Goal: Task Accomplishment & Management: Manage account settings

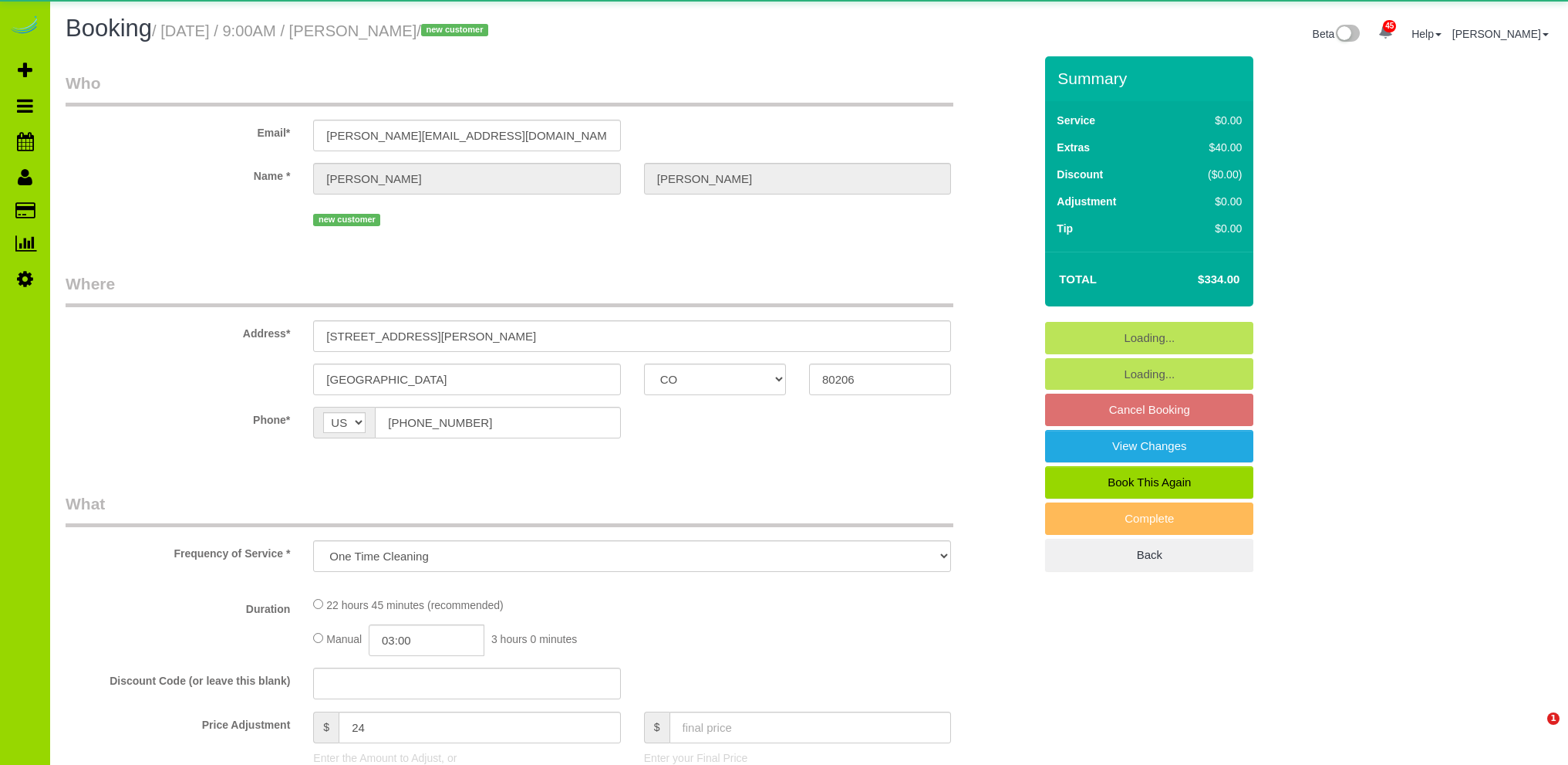
select select "CO"
select select "number:5"
select select "number:19"
select select "object:1212"
select select "4"
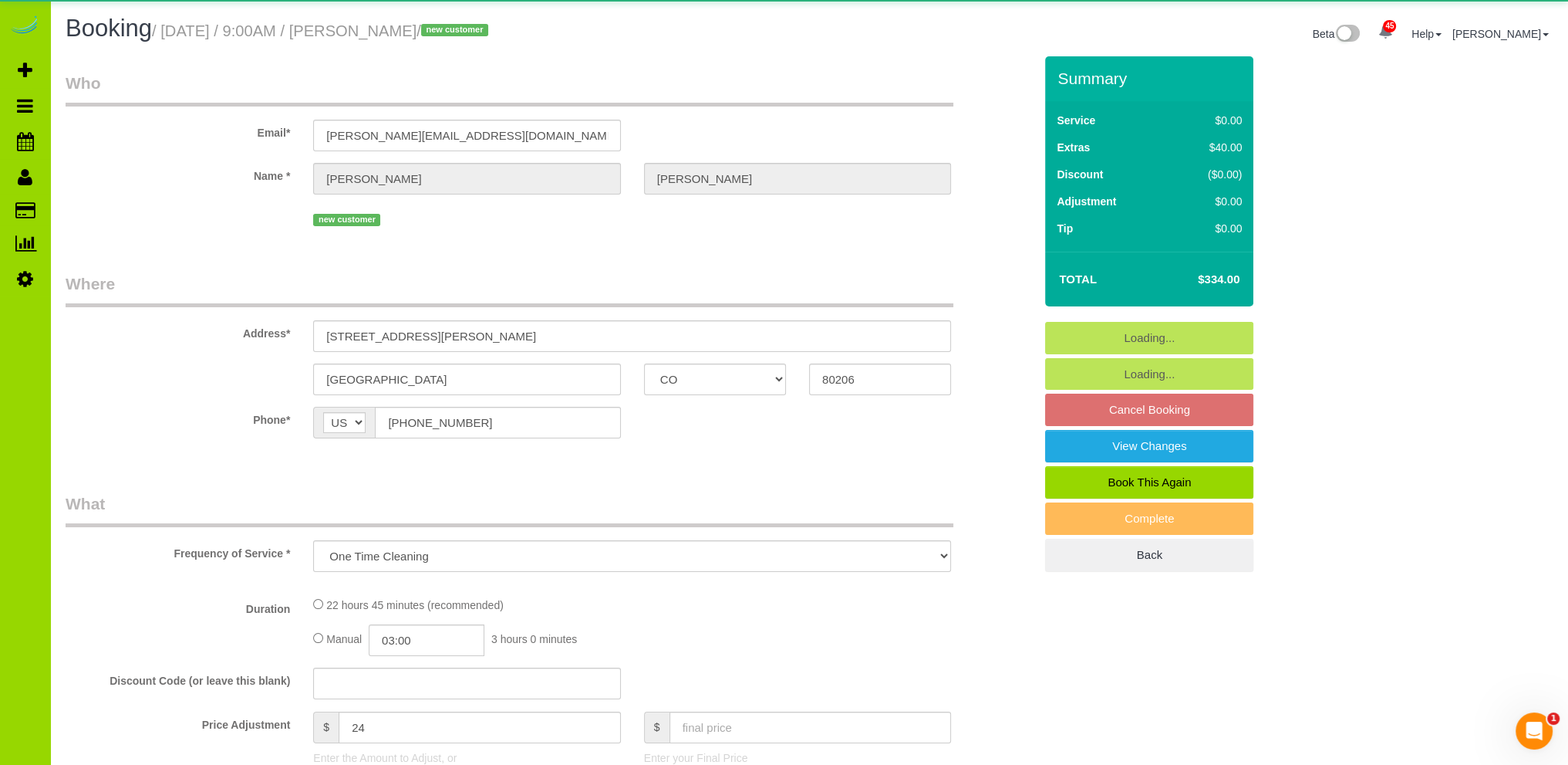
select select "spot1"
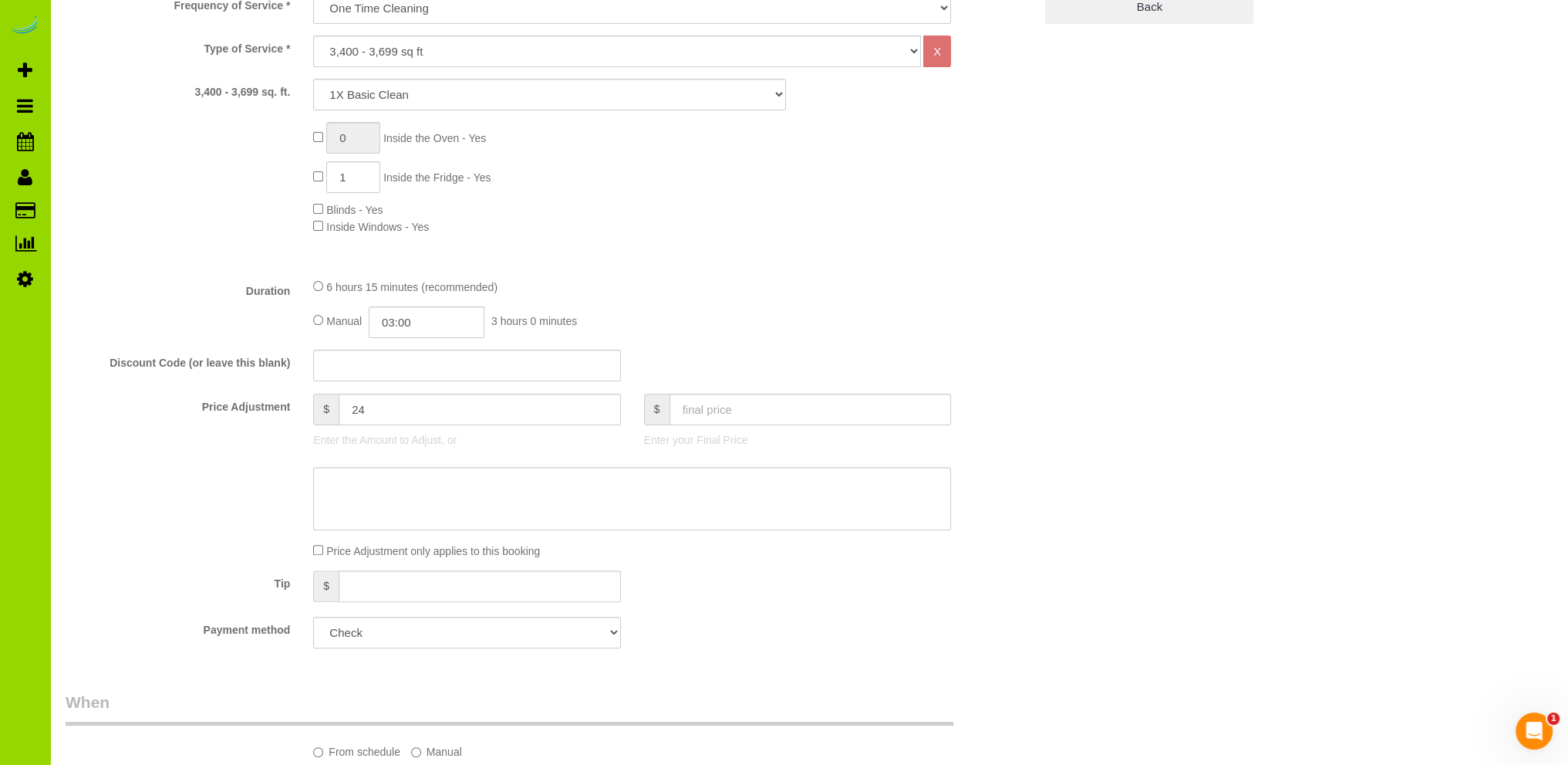
scroll to position [617, 0]
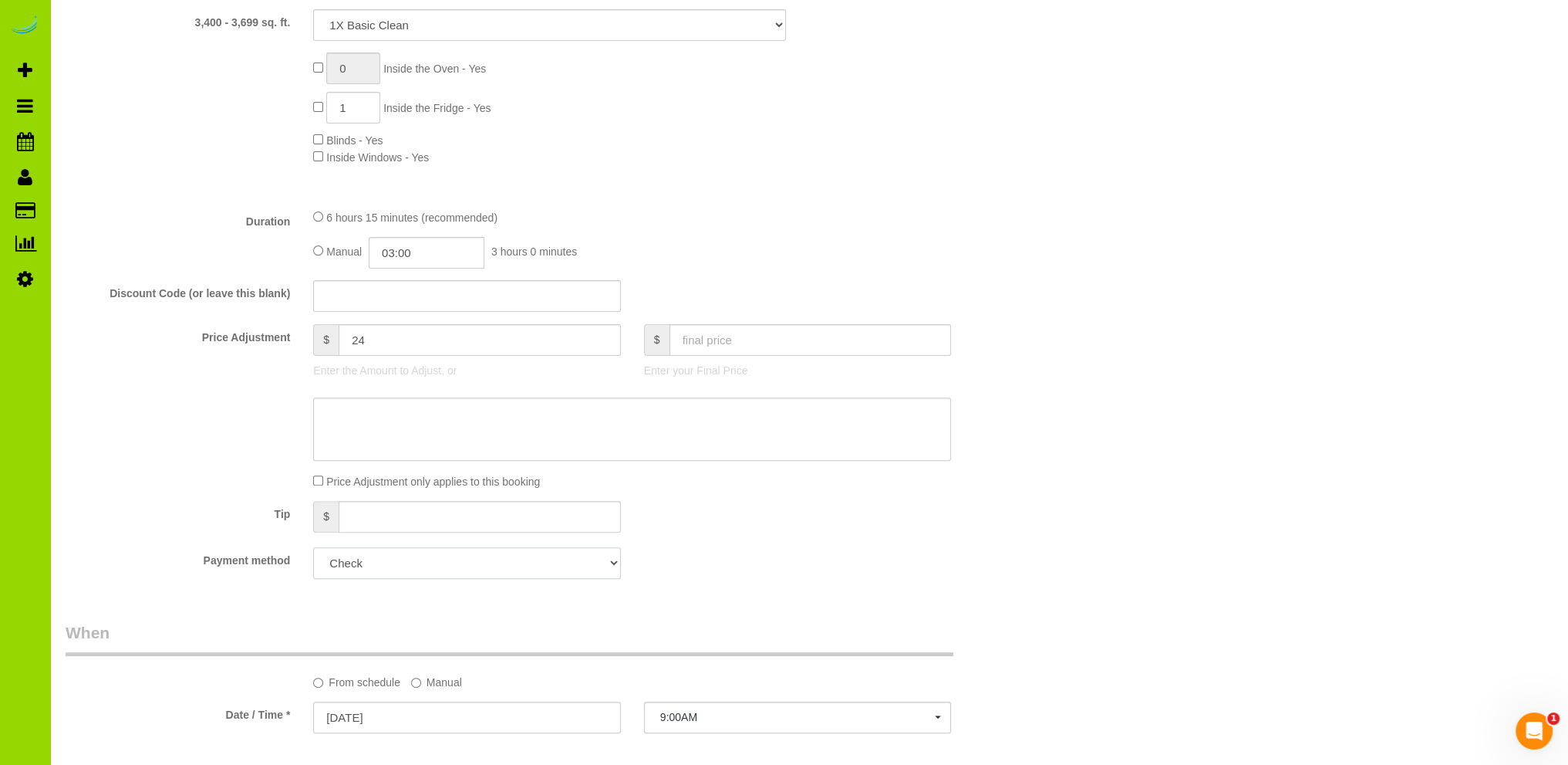
click at [448, 565] on select "Mastercard - 0565 - 11/2028 (Default) Add Credit Card ─────────────── Cash Chec…" at bounding box center [466, 563] width 307 height 31
select select "string:fspay-02ff0bb3-9ccf-430b-a3dc-3f42a692856e"
click at [313, 548] on select "Mastercard - 0565 - 11/2028 (Default) Add Credit Card ─────────────── Cash Chec…" at bounding box center [466, 563] width 307 height 31
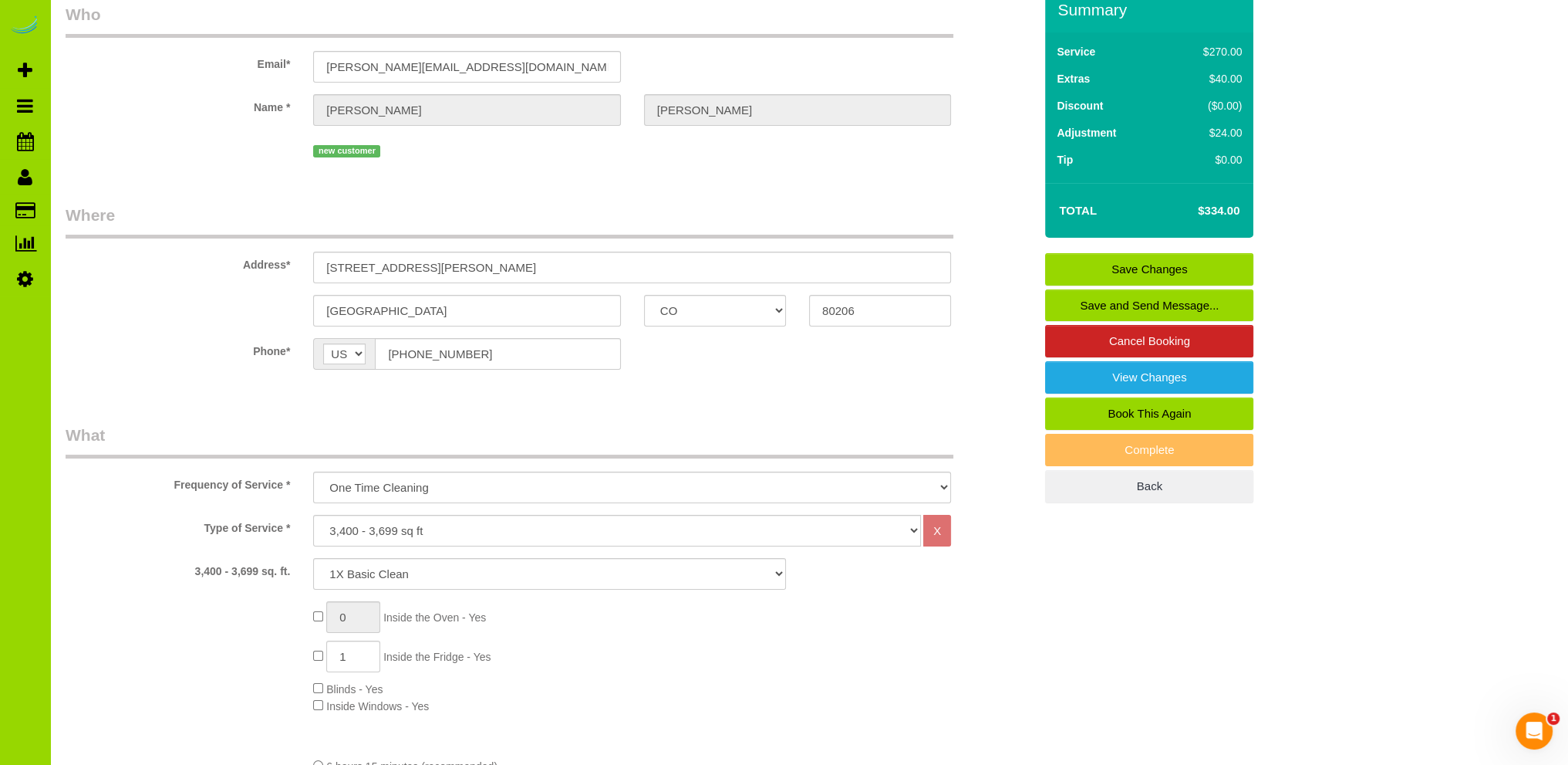
scroll to position [0, 0]
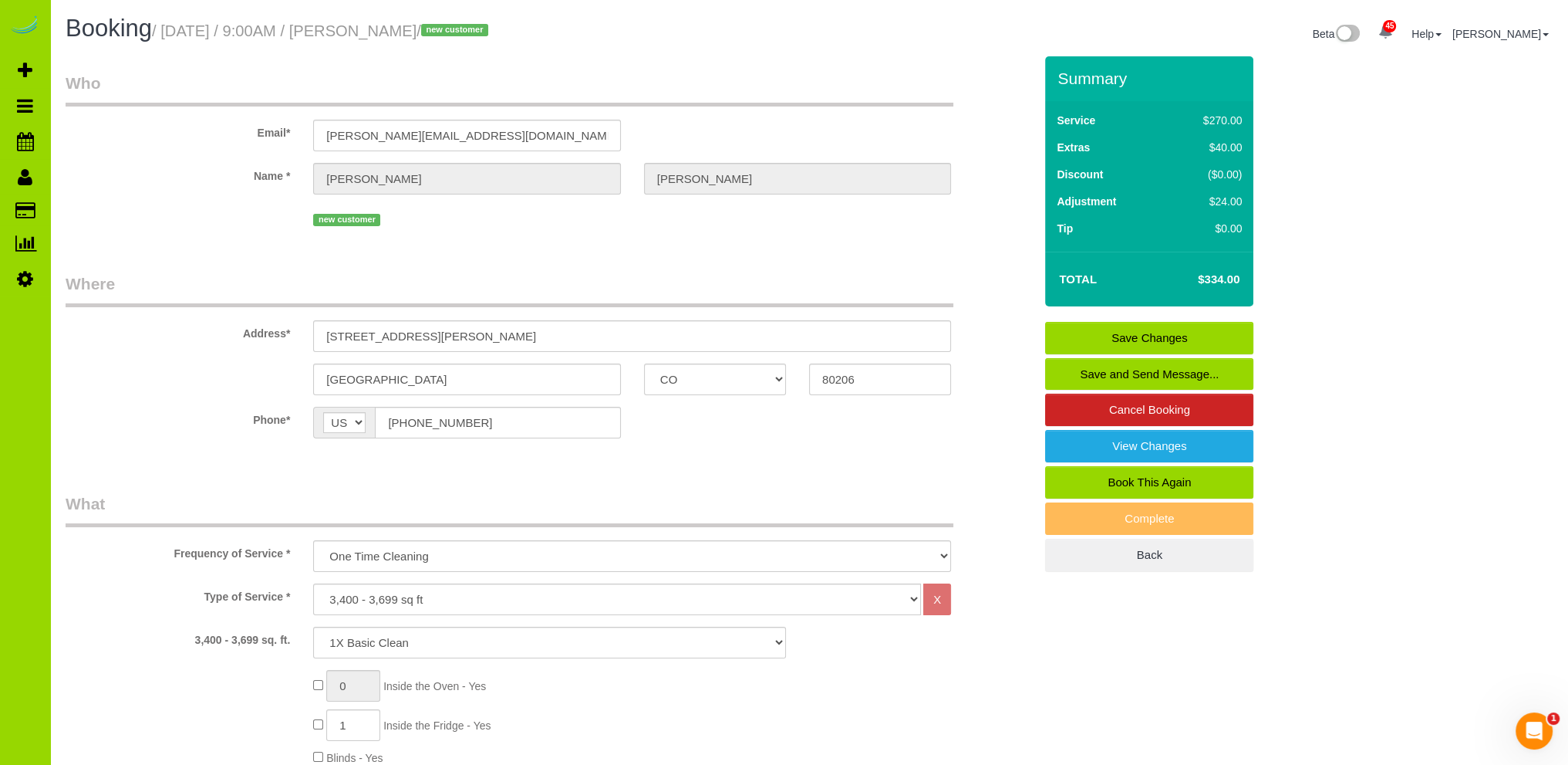
click at [1077, 330] on link "Save Changes" at bounding box center [1148, 337] width 208 height 32
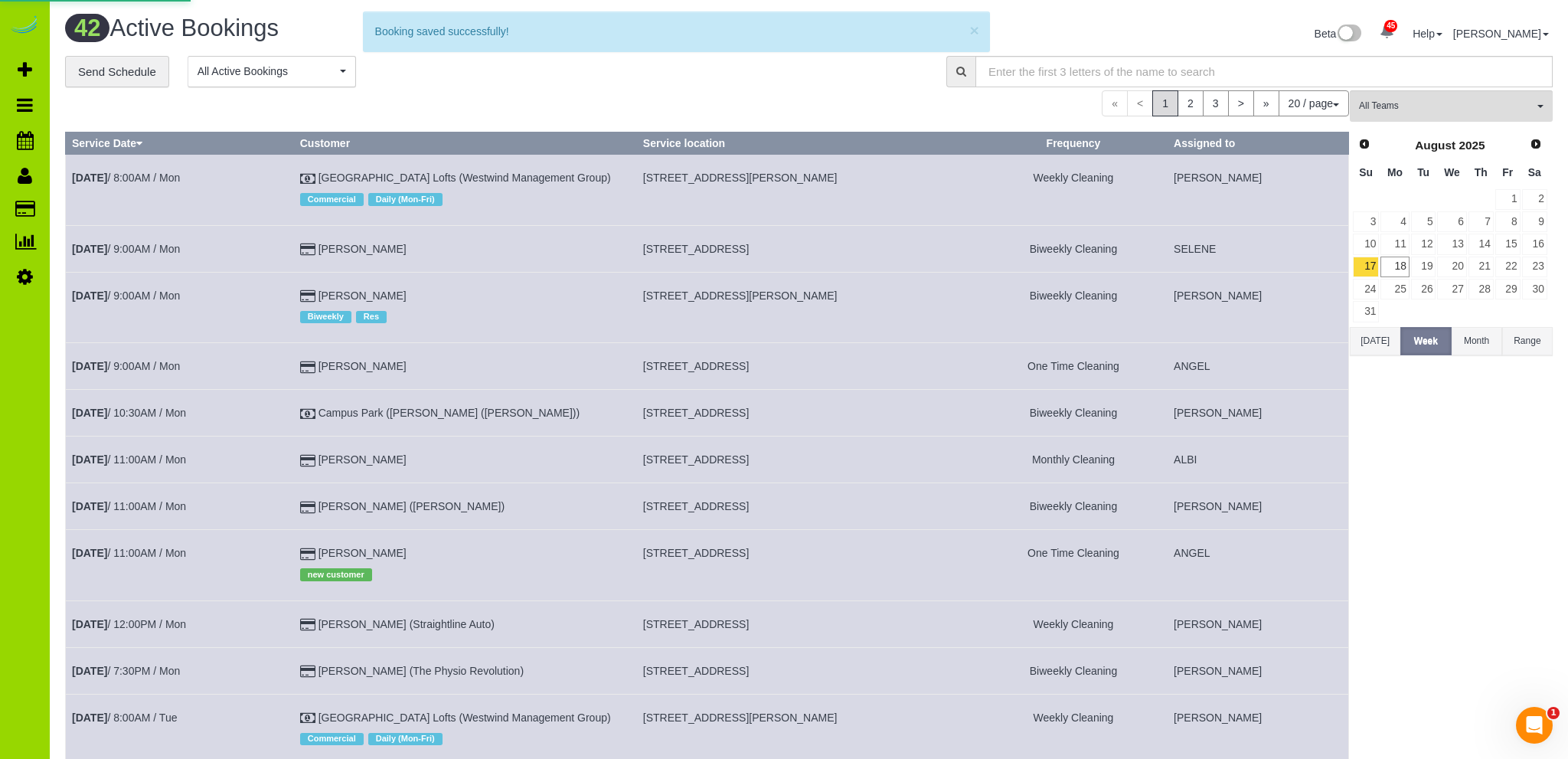
select select "CO"
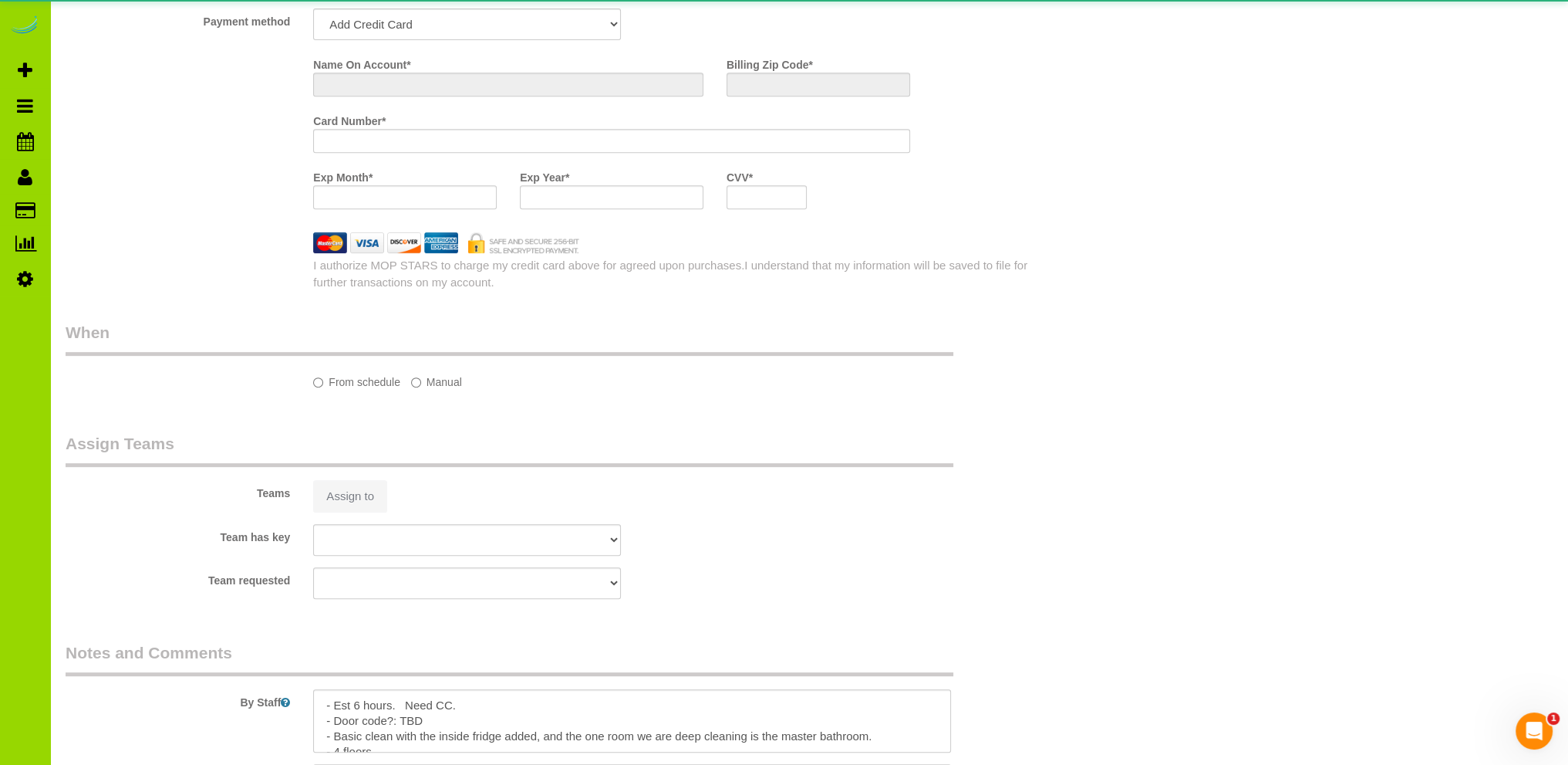
select select "object:2036"
select select "string:fspay-02ff0bb3-9ccf-430b-a3dc-3f42a692856e"
select select "number:5"
select select "number:19"
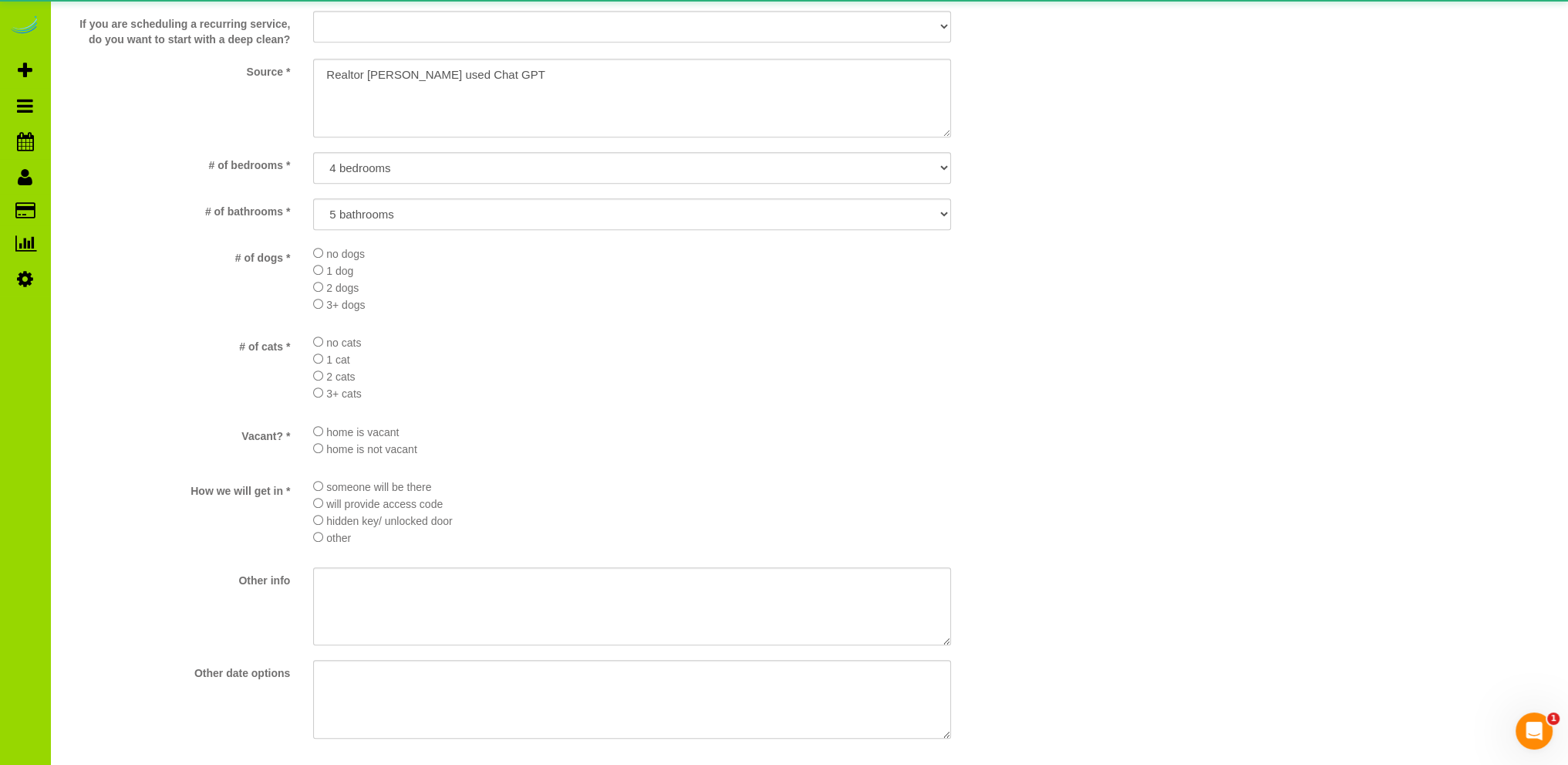
select select "object:2457"
select select "4"
select select "spot6"
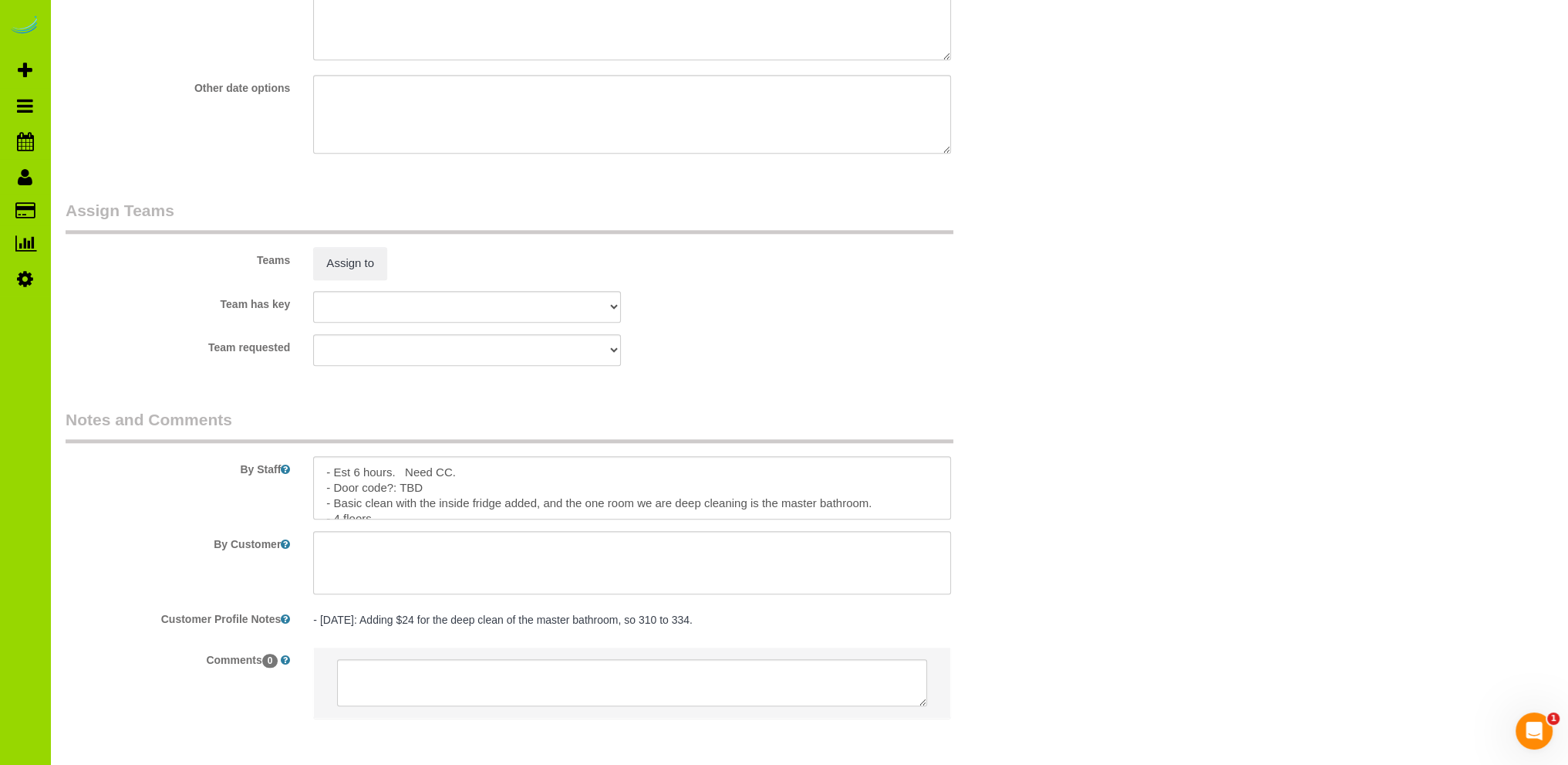
scroll to position [2089, 0]
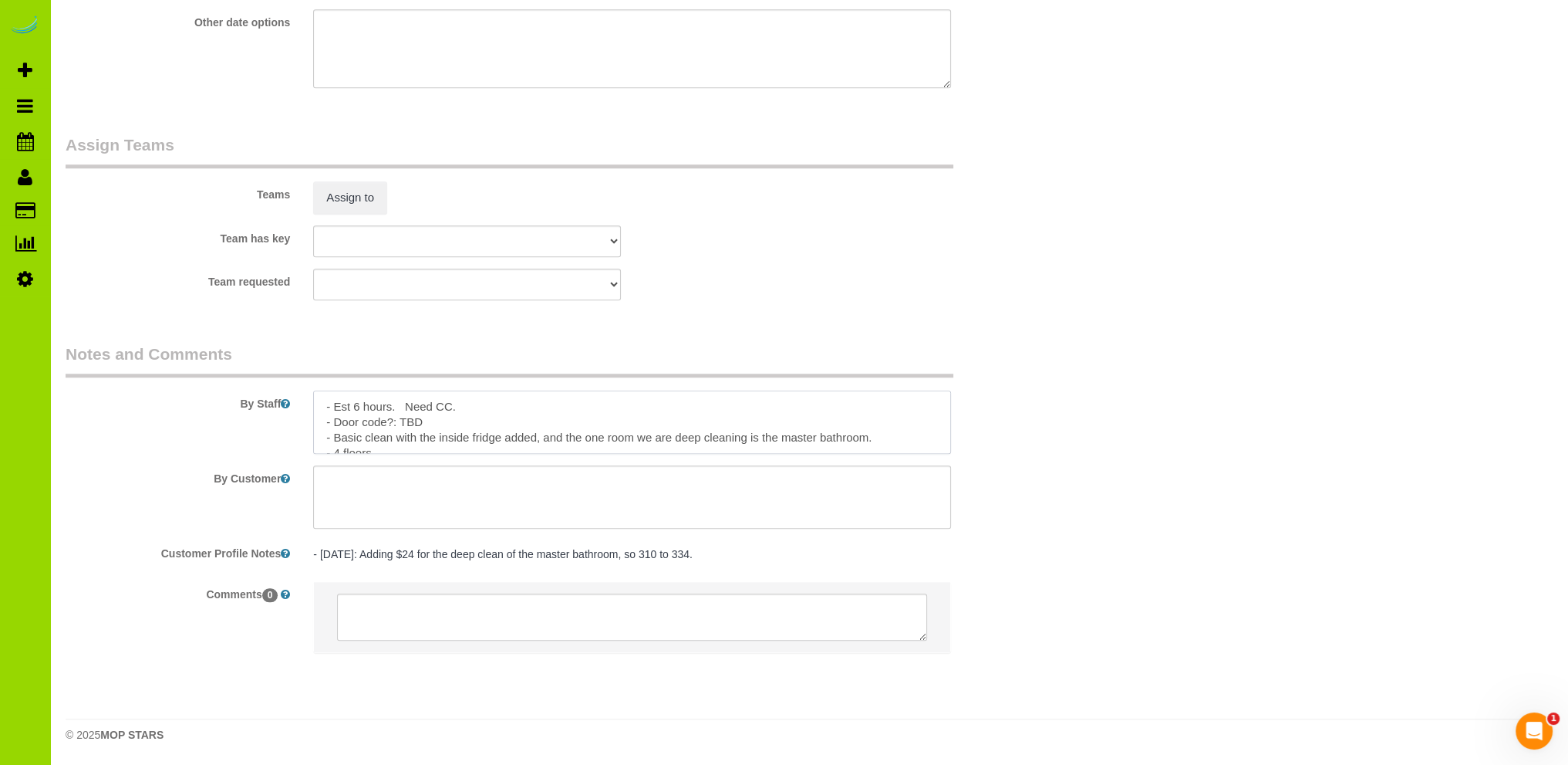
click at [427, 405] on textarea at bounding box center [632, 422] width 638 height 63
click at [463, 404] on textarea at bounding box center [632, 422] width 638 height 63
click at [441, 419] on textarea at bounding box center [632, 422] width 638 height 63
click at [586, 437] on textarea at bounding box center [632, 422] width 638 height 63
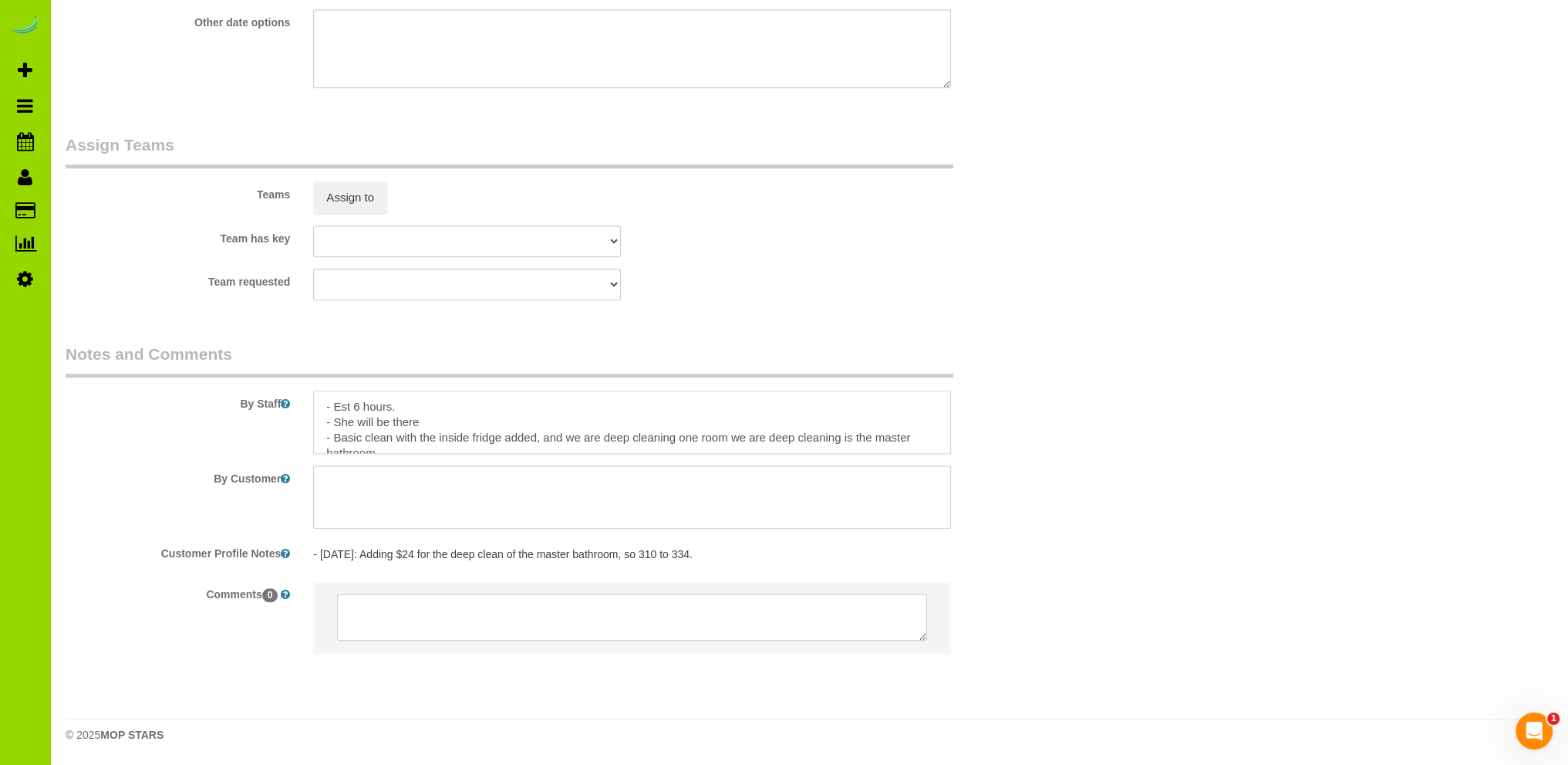
click at [726, 434] on textarea at bounding box center [632, 422] width 638 height 63
click at [857, 436] on textarea at bounding box center [632, 422] width 638 height 63
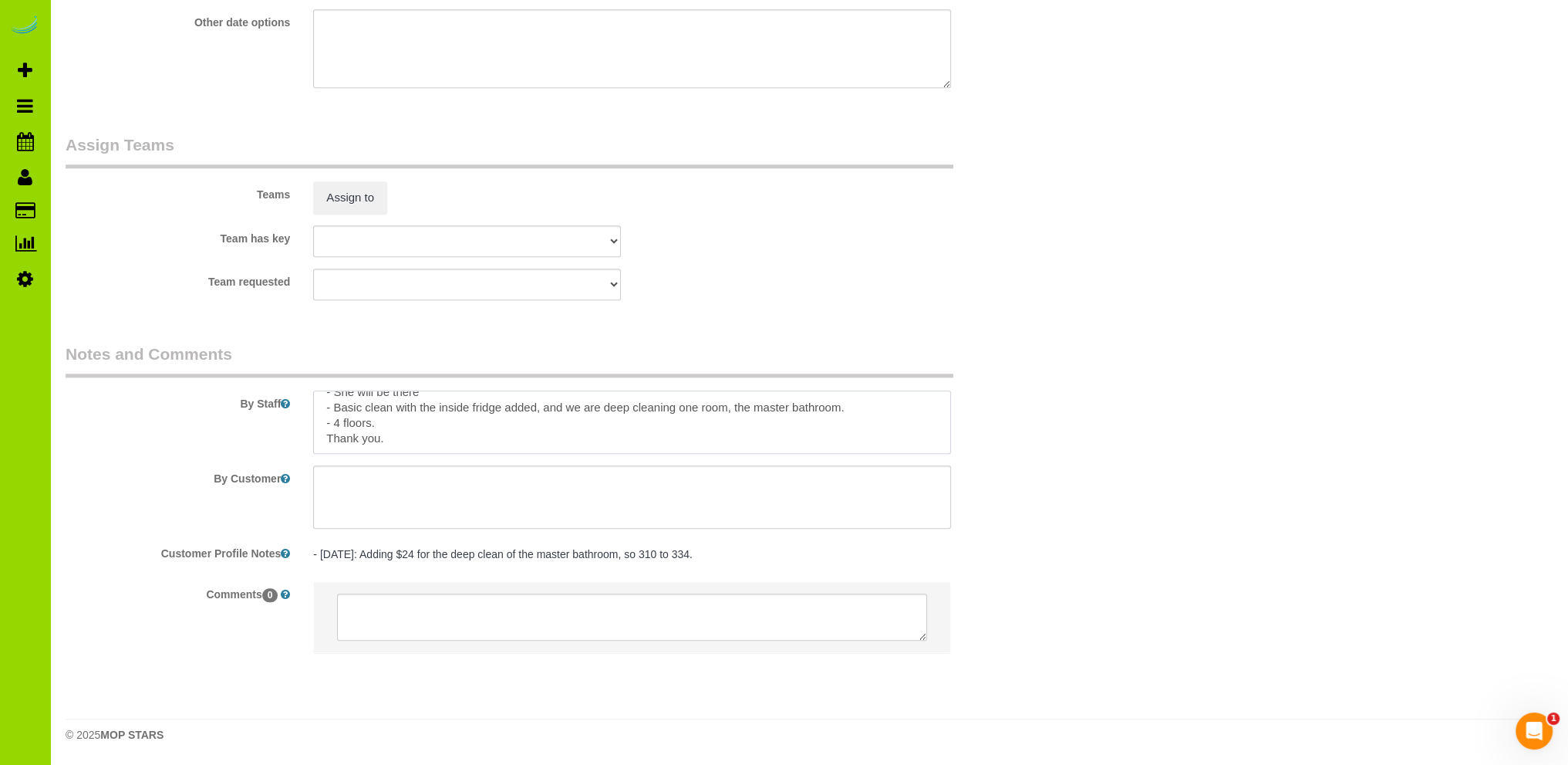
click at [416, 419] on textarea at bounding box center [632, 422] width 638 height 63
click at [395, 402] on textarea at bounding box center [632, 422] width 638 height 63
click at [799, 412] on textarea at bounding box center [632, 422] width 638 height 63
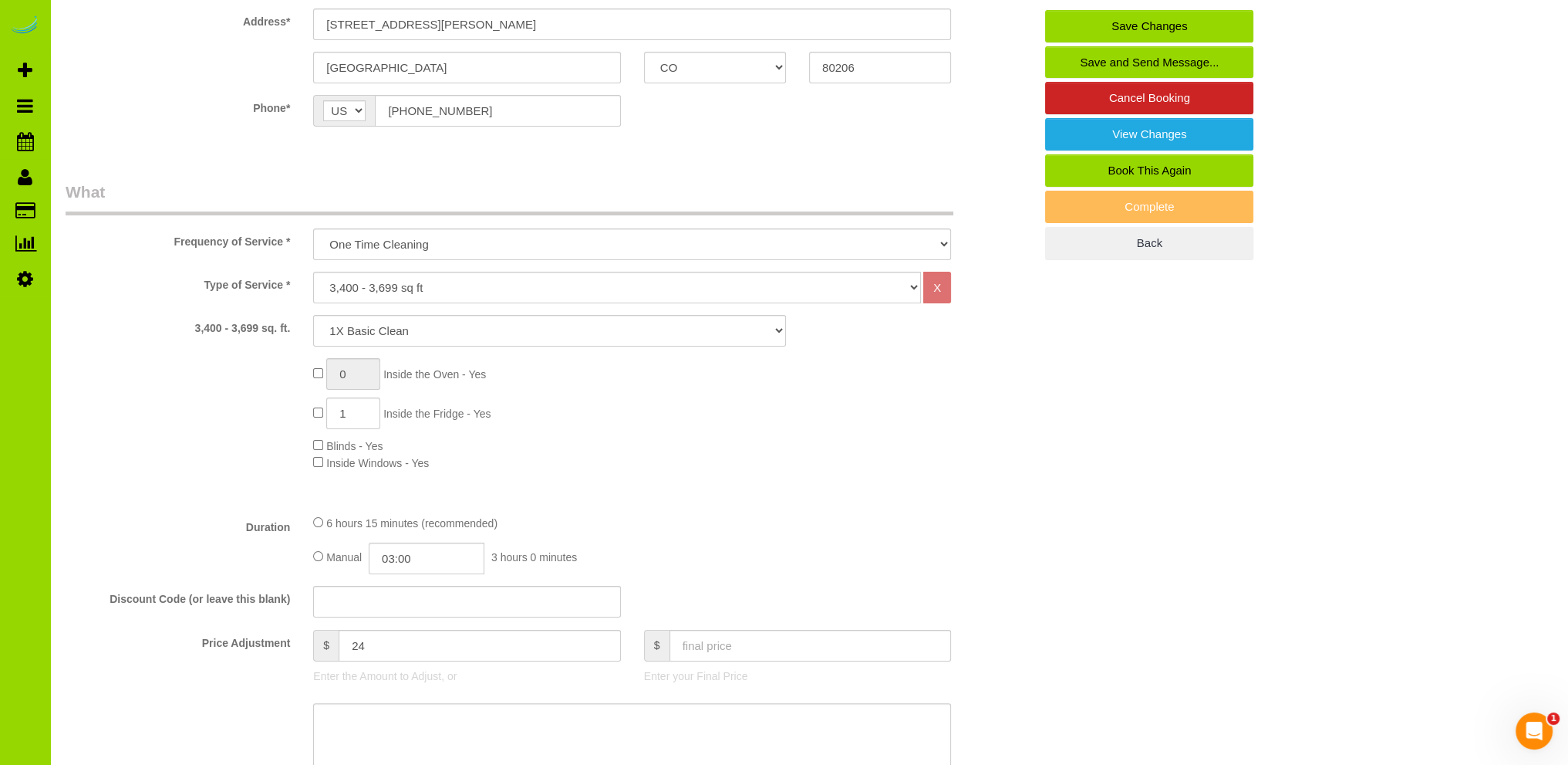
scroll to position [0, 0]
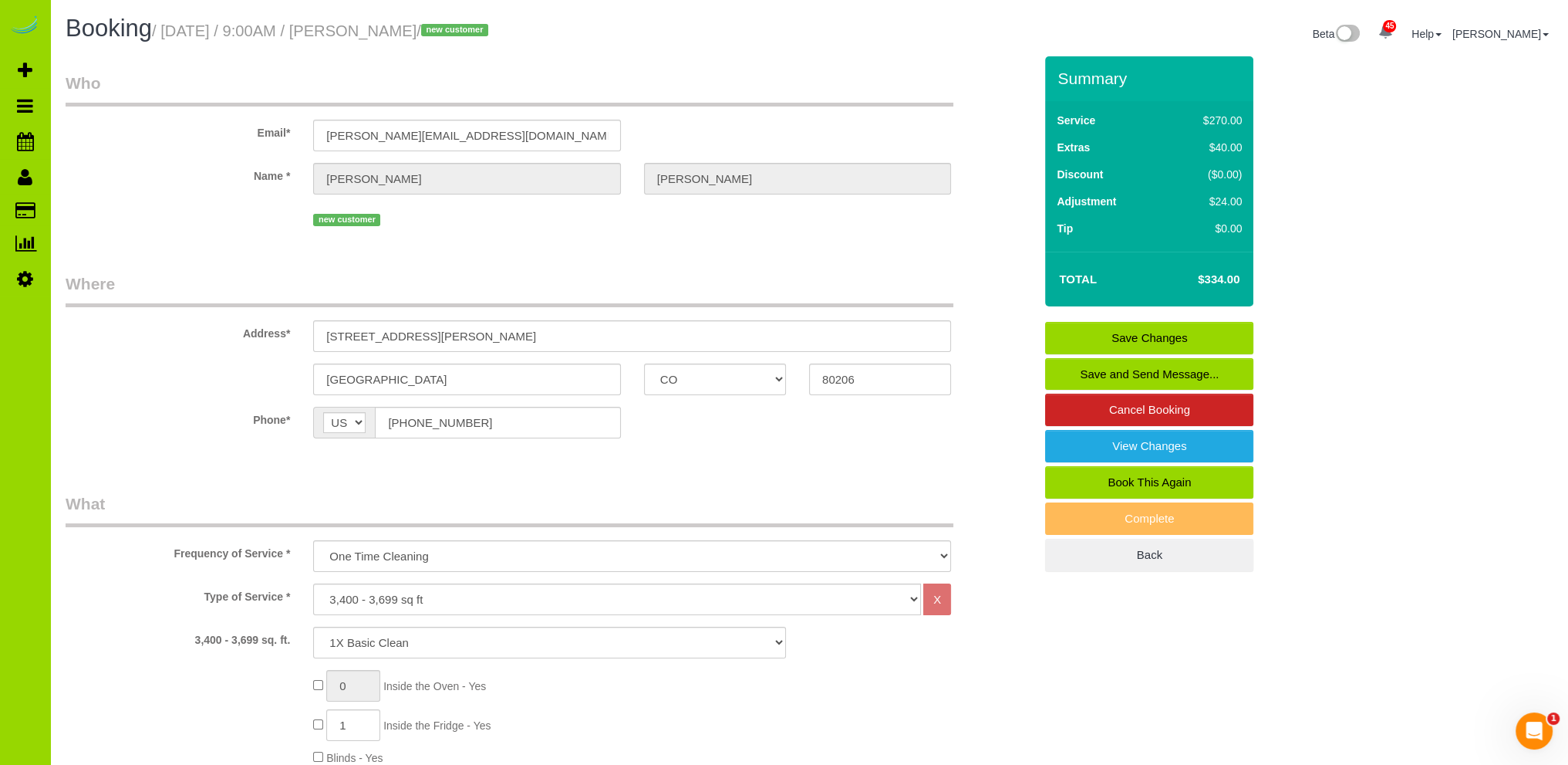
type textarea "- Est 6 hours. - She will be there - Basic clean whole home with the inside fri…"
click at [1092, 334] on link "Save Changes" at bounding box center [1148, 337] width 208 height 32
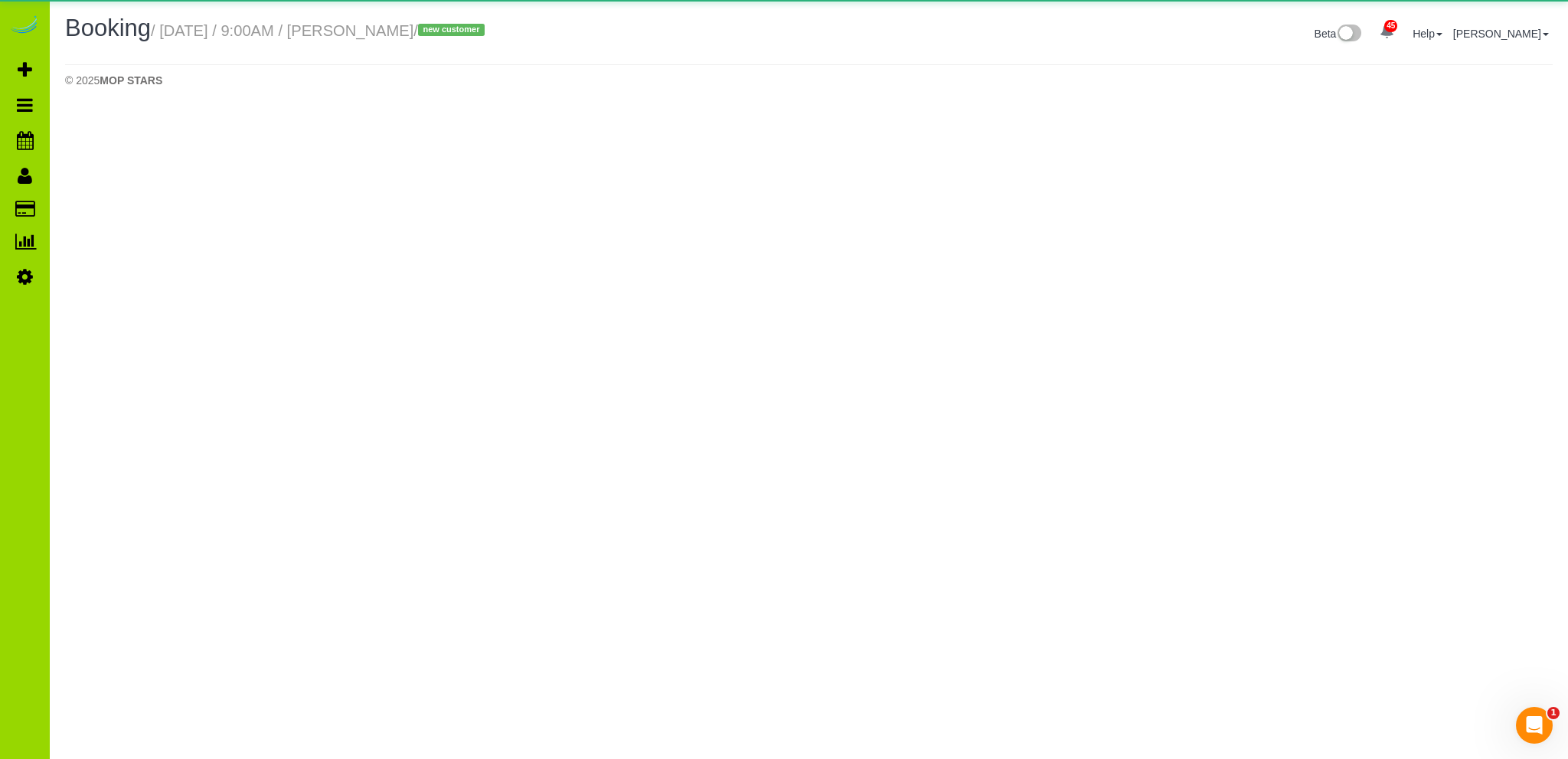
select select "CO"
select select "number:5"
select select "number:19"
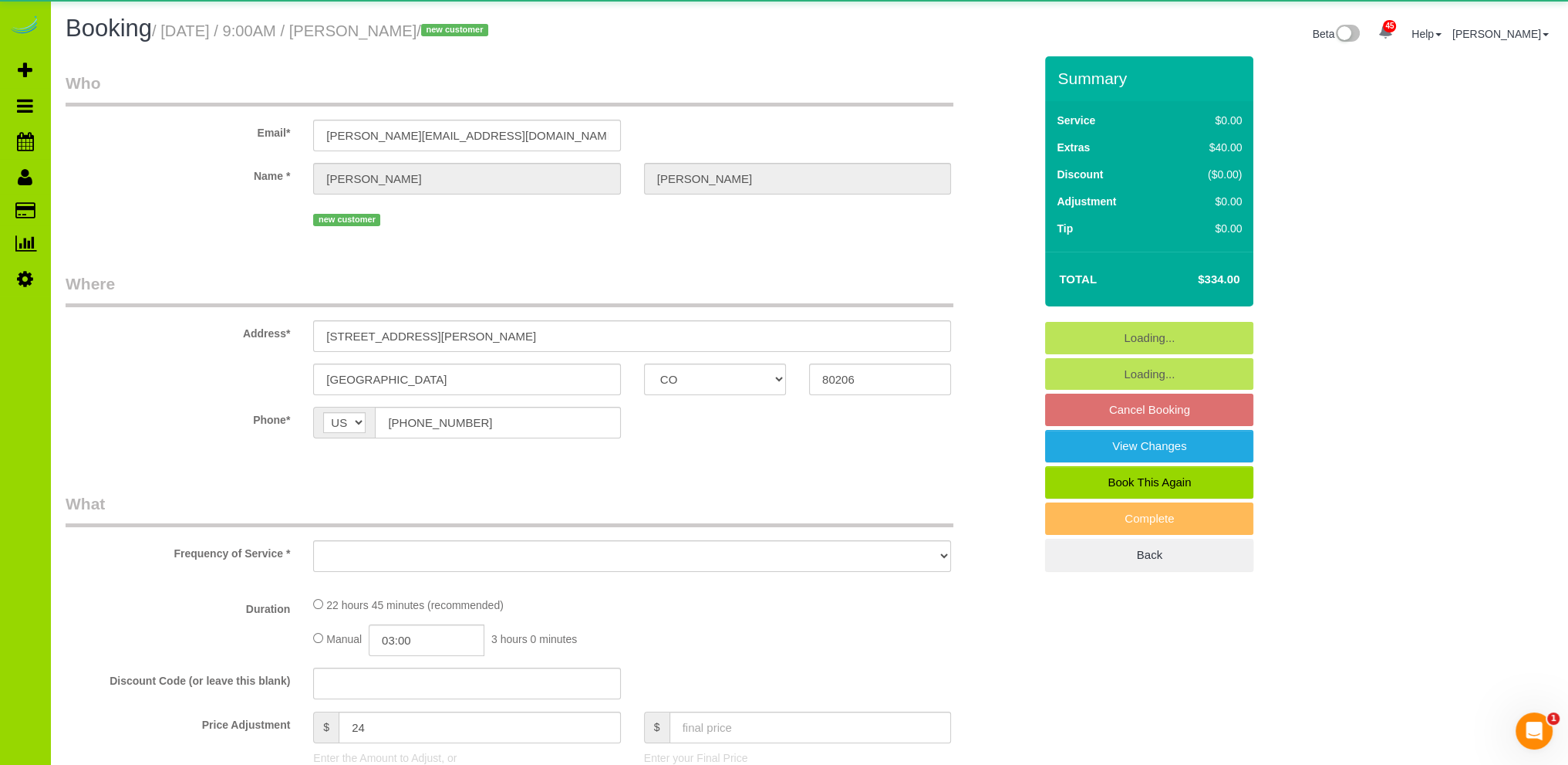
select select "object:3729"
select select "4"
select select "spot11"
